Goal: Information Seeking & Learning: Find specific fact

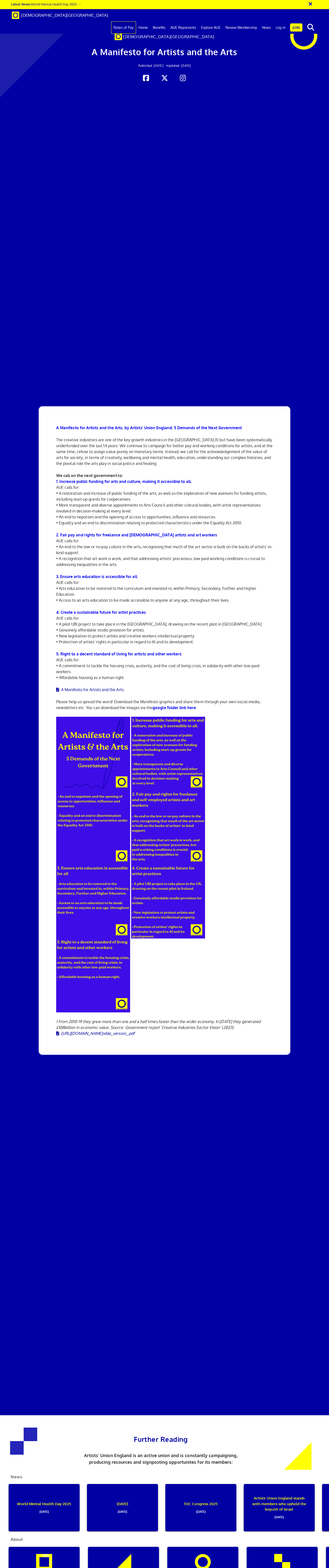
click at [130, 21] on link "Rates of Pay" at bounding box center [124, 27] width 25 height 12
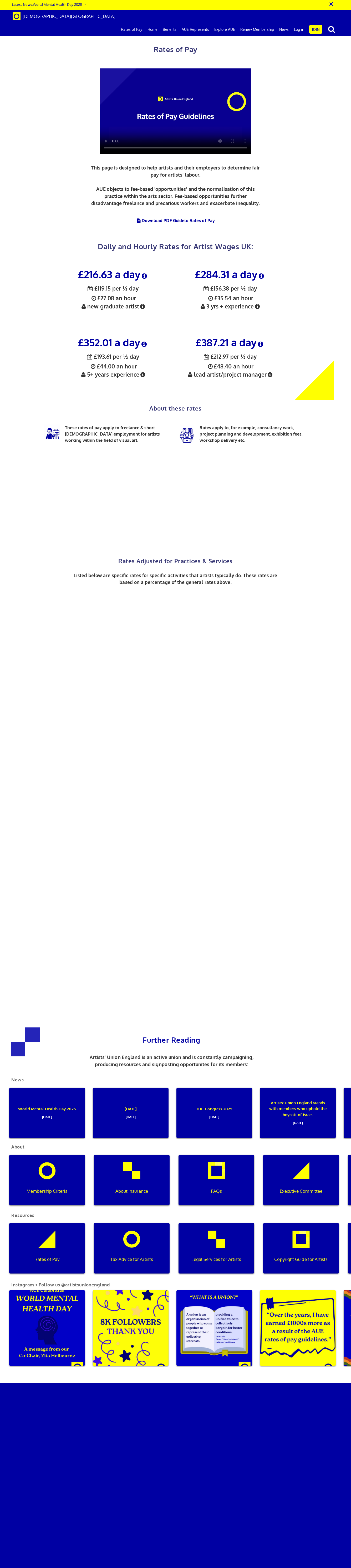
scroll to position [246, 0]
drag, startPoint x: 147, startPoint y: 81, endPoint x: 31, endPoint y: 142, distance: 131.1
click at [31, 258] on div "£216.63 a day ½ £119.15 per ½ day £27.08 an hour new graduate artist £284.31 a …" at bounding box center [172, 329] width 351 height 142
click at [125, 332] on div "£352.01 a day ½ £193.61 per ½ day £44.00 an hour 5+ years experience" at bounding box center [113, 365] width 117 height 68
drag, startPoint x: 163, startPoint y: 133, endPoint x: 60, endPoint y: 96, distance: 109.4
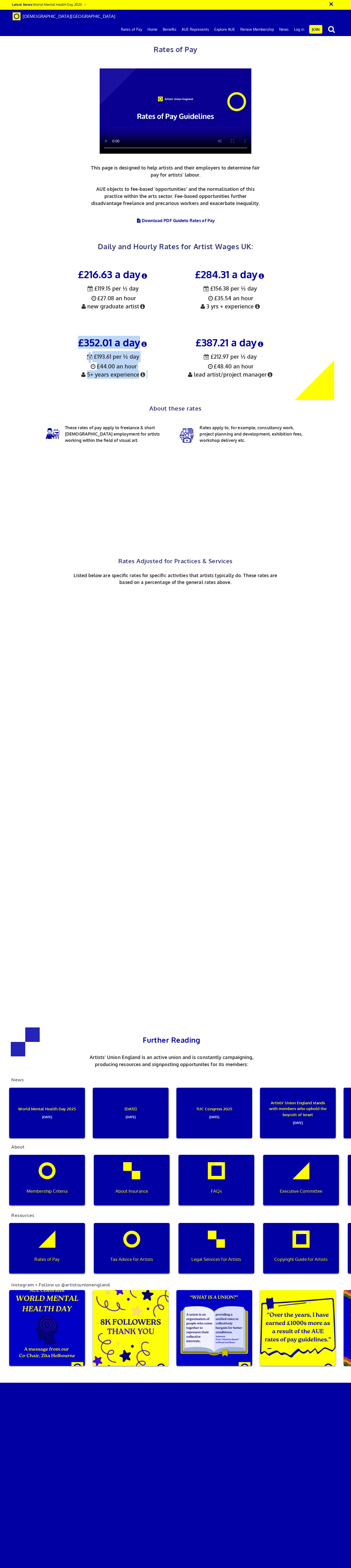
click at [60, 332] on div "£352.01 a day ½ £193.61 per ½ day £44.00 an hour 5+ years experience" at bounding box center [113, 365] width 117 height 68
copy div "£352.01 a day ½ £193.61 per ½ day £44.00 an hour 5+ years experience"
